Goal: Task Accomplishment & Management: Use online tool/utility

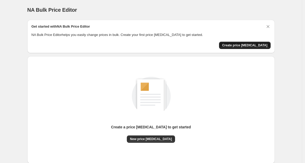
click at [241, 45] on span "Create price [MEDICAL_DATA]" at bounding box center [244, 45] width 45 height 4
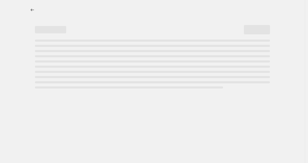
select select "percentage"
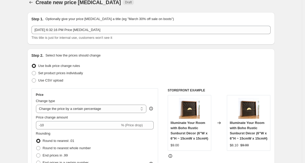
scroll to position [29, 0]
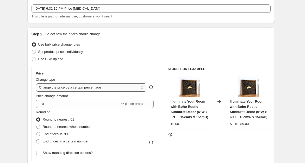
click at [130, 88] on select "Change the price to a certain amount Change the price by a certain amount Chang…" at bounding box center [91, 87] width 111 height 8
click at [37, 83] on select "Change the price to a certain amount Change the price by a certain amount Chang…" at bounding box center [91, 87] width 111 height 8
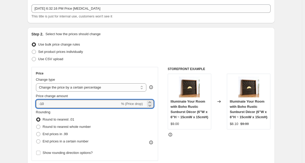
drag, startPoint x: 54, startPoint y: 105, endPoint x: 16, endPoint y: 102, distance: 38.1
type input "100"
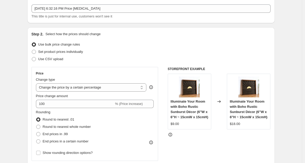
click at [164, 52] on div "Set product prices individually" at bounding box center [151, 51] width 239 height 7
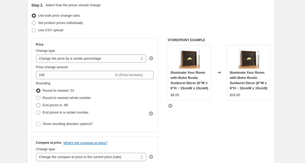
click at [57, 107] on span "End prices in .99" at bounding box center [55, 105] width 25 height 4
click at [36, 103] on input "End prices in .99" at bounding box center [36, 103] width 0 height 0
radio input "true"
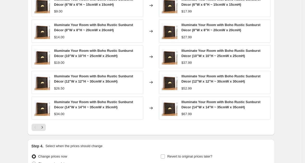
scroll to position [365, 0]
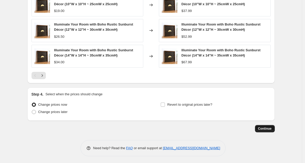
click at [268, 127] on span "Continue" at bounding box center [265, 129] width 14 height 4
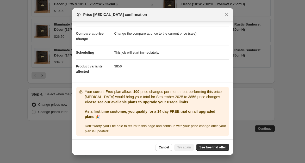
scroll to position [0, 0]
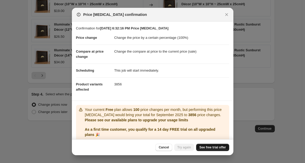
click at [212, 147] on span "See free trial offer" at bounding box center [212, 147] width 27 height 4
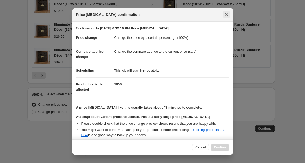
click at [224, 14] on icon "Close" at bounding box center [226, 14] width 5 height 5
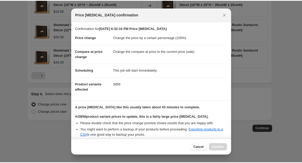
scroll to position [365, 0]
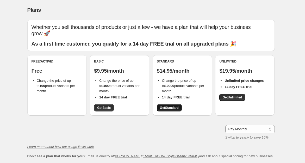
click at [175, 107] on span "Get Standard" at bounding box center [169, 108] width 19 height 4
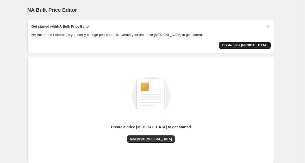
click at [267, 45] on span "Create price [MEDICAL_DATA]" at bounding box center [244, 45] width 45 height 4
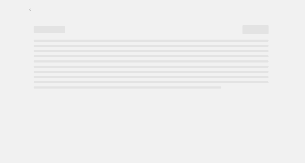
select select "percentage"
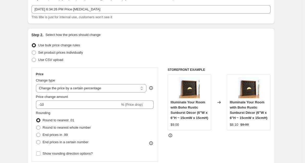
scroll to position [29, 0]
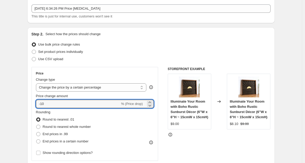
drag, startPoint x: 58, startPoint y: 104, endPoint x: -17, endPoint y: 102, distance: 75.5
click at [0, 102] on html "Home Settings Plans Skip to content Create new price change job. This page is r…" at bounding box center [152, 52] width 305 height 163
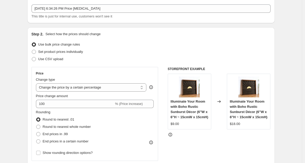
click at [120, 61] on div "Use CSV upload" at bounding box center [151, 58] width 239 height 7
click at [97, 85] on select "Change the price to a certain amount Change the price by a certain amount Chang…" at bounding box center [91, 87] width 111 height 8
click at [97, 84] on select "Change the price to a certain amount Change the price by a certain amount Chang…" at bounding box center [91, 87] width 111 height 8
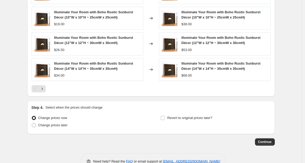
scroll to position [365, 0]
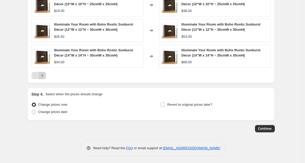
click at [43, 74] on icon "Next" at bounding box center [42, 75] width 5 height 5
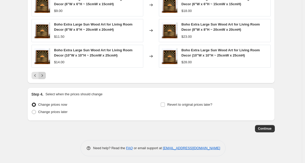
click at [45, 76] on icon "Next" at bounding box center [42, 75] width 5 height 5
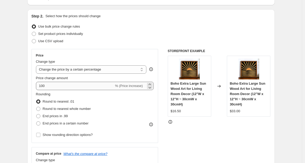
scroll to position [0, 0]
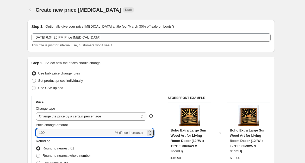
drag, startPoint x: 60, startPoint y: 132, endPoint x: 28, endPoint y: 130, distance: 31.8
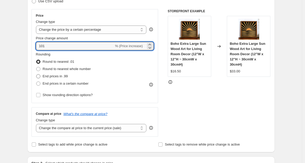
type input "101"
click at [58, 76] on span "End prices in .99" at bounding box center [55, 76] width 25 height 4
click at [36, 74] on input "End prices in .99" at bounding box center [36, 74] width 0 height 0
radio input "true"
click at [54, 47] on input "101" at bounding box center [75, 46] width 78 height 8
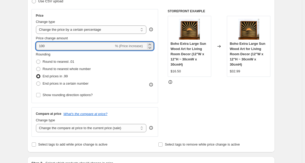
type input "100"
click at [240, 120] on div "STOREFRONT EXAMPLE Boho Extra Large Sun Wood Art for Living Room Decor (12"W x …" at bounding box center [219, 73] width 103 height 128
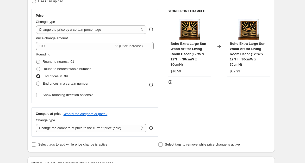
click at [51, 62] on span "Round to nearest .01" at bounding box center [59, 62] width 32 height 4
click at [36, 60] on input "Round to nearest .01" at bounding box center [36, 60] width 0 height 0
radio input "true"
click at [52, 75] on span "End prices in .99" at bounding box center [55, 76] width 25 height 4
click at [36, 74] on input "End prices in .99" at bounding box center [36, 74] width 0 height 0
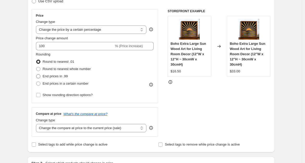
radio input "true"
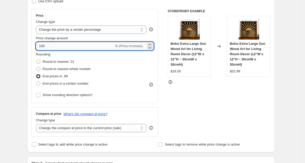
click at [66, 48] on input "100" at bounding box center [75, 46] width 78 height 8
click at [66, 48] on input "101" at bounding box center [75, 46] width 78 height 8
click at [167, 117] on div "Price Change type Change the price to a certain amount Change the price by a ce…" at bounding box center [151, 73] width 239 height 128
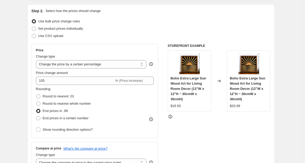
scroll to position [29, 0]
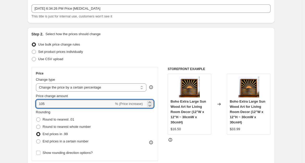
drag, startPoint x: 57, startPoint y: 105, endPoint x: 2, endPoint y: 105, distance: 54.4
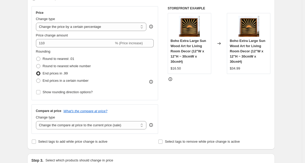
scroll to position [17, 0]
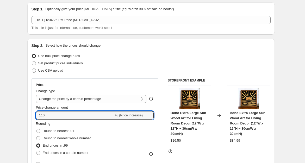
drag, startPoint x: 69, startPoint y: 115, endPoint x: -44, endPoint y: 111, distance: 113.4
click at [0, 111] on html "Home Settings Plans Skip to content Create new price change job. This page is r…" at bounding box center [152, 64] width 305 height 163
type input "120"
drag, startPoint x: 286, startPoint y: 66, endPoint x: 279, endPoint y: 71, distance: 8.6
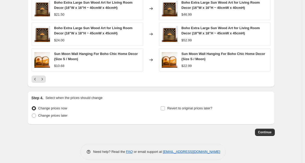
scroll to position [365, 0]
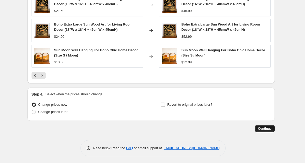
click at [267, 127] on span "Continue" at bounding box center [265, 129] width 14 height 4
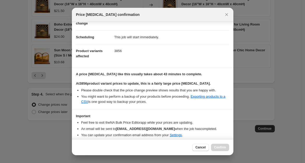
scroll to position [52, 0]
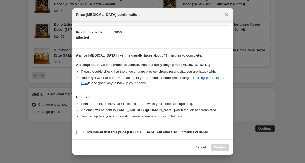
click at [78, 132] on input "I understand that this price [MEDICAL_DATA] will affect 3856 product variants" at bounding box center [78, 132] width 4 height 4
checkbox input "true"
click at [225, 147] on span "Confirm" at bounding box center [220, 147] width 12 height 4
